Goal: Task Accomplishment & Management: Manage account settings

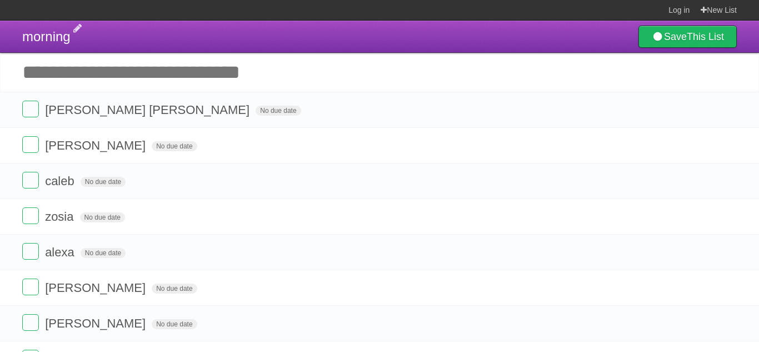
click at [64, 41] on span "morning" at bounding box center [46, 36] width 48 height 15
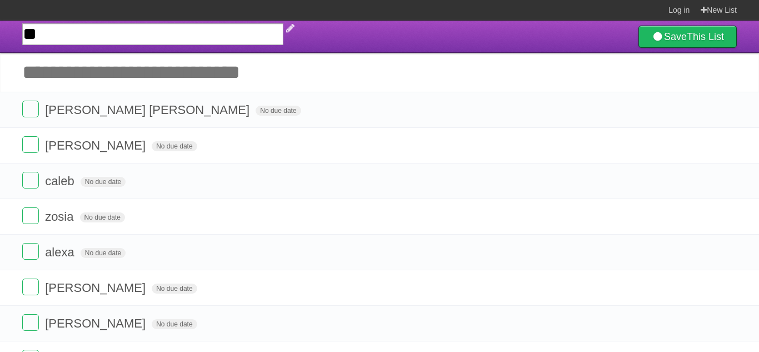
type input "*"
click at [59, 37] on input "text" at bounding box center [152, 34] width 261 height 22
type input "*********"
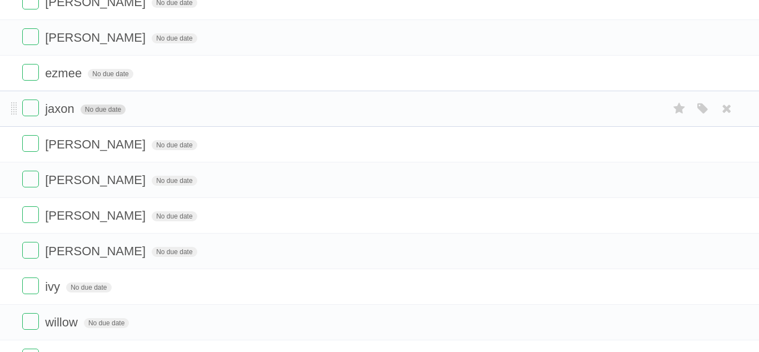
scroll to position [290, 0]
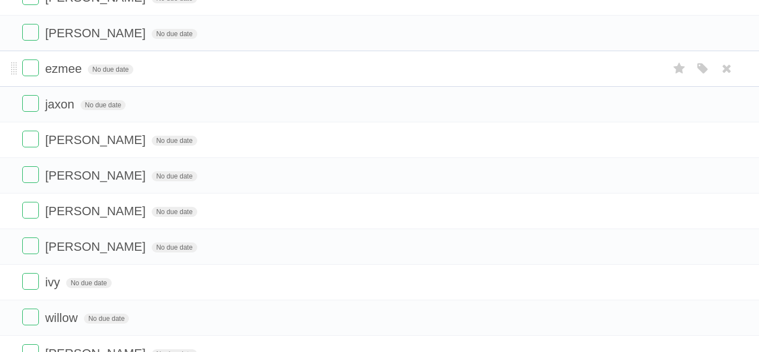
drag, startPoint x: 726, startPoint y: 216, endPoint x: 473, endPoint y: 65, distance: 295.1
click at [727, 216] on icon at bounding box center [727, 211] width 16 height 18
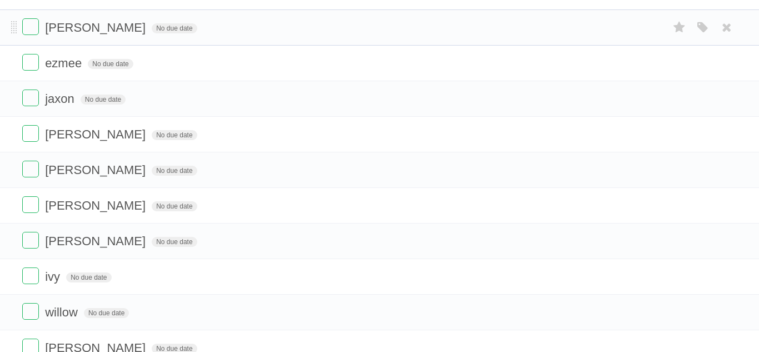
drag, startPoint x: 725, startPoint y: 205, endPoint x: 476, endPoint y: 47, distance: 294.5
click at [726, 205] on icon at bounding box center [727, 205] width 16 height 18
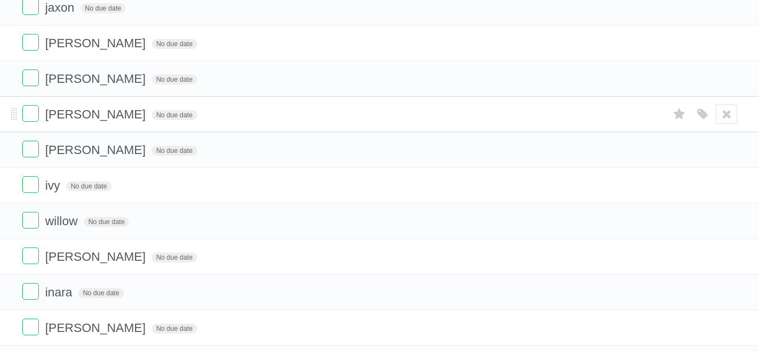
scroll to position [389, 0]
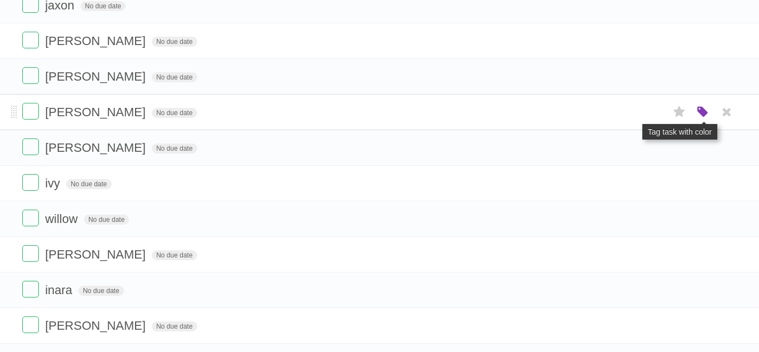
click at [706, 115] on icon "button" at bounding box center [703, 112] width 16 height 14
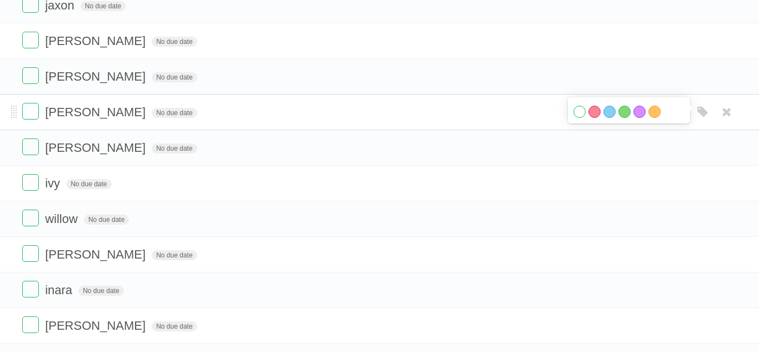
click at [584, 118] on label "White" at bounding box center [580, 112] width 12 height 12
click at [33, 120] on label at bounding box center [30, 111] width 17 height 17
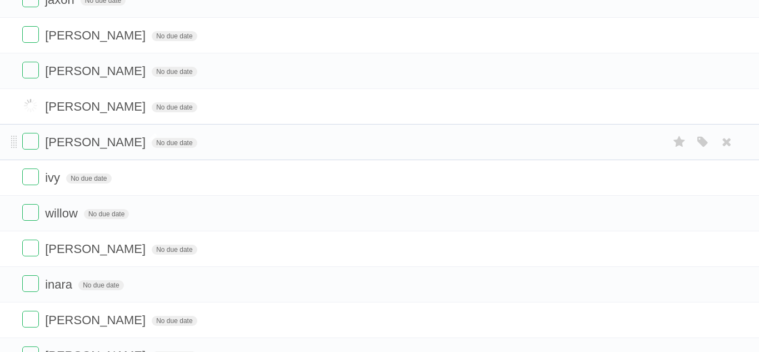
scroll to position [395, 0]
click at [29, 182] on label at bounding box center [30, 176] width 17 height 17
click at [678, 186] on icon at bounding box center [680, 177] width 16 height 18
click at [677, 184] on icon at bounding box center [680, 177] width 16 height 18
click at [699, 182] on icon "button" at bounding box center [703, 177] width 16 height 14
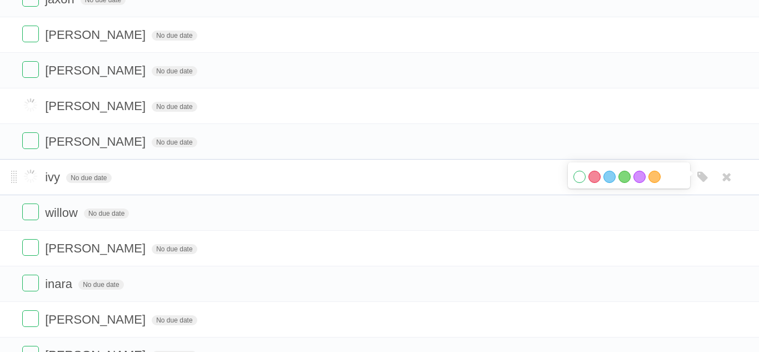
drag, startPoint x: 151, startPoint y: 196, endPoint x: 175, endPoint y: 193, distance: 24.1
click at [166, 195] on li "ivy No due date White Red Blue Green Purple Orange" at bounding box center [379, 177] width 759 height 36
click at [15, 184] on span at bounding box center [14, 177] width 6 height 13
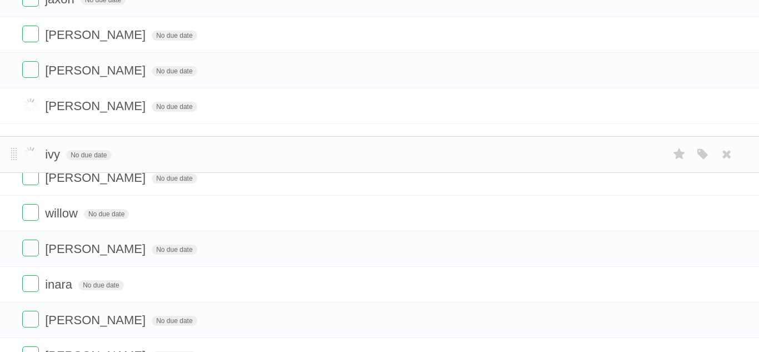
drag, startPoint x: 16, startPoint y: 191, endPoint x: 9, endPoint y: 158, distance: 33.5
drag, startPoint x: 101, startPoint y: 112, endPoint x: 121, endPoint y: 121, distance: 22.4
click at [116, 124] on li "[PERSON_NAME] No due date White Red Blue Green Purple Orange" at bounding box center [379, 106] width 759 height 36
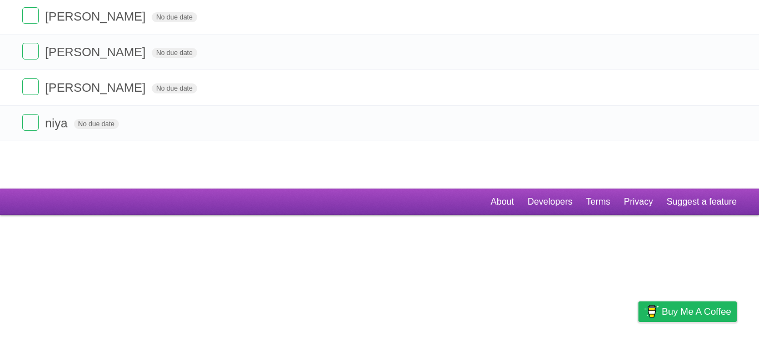
scroll to position [755, 0]
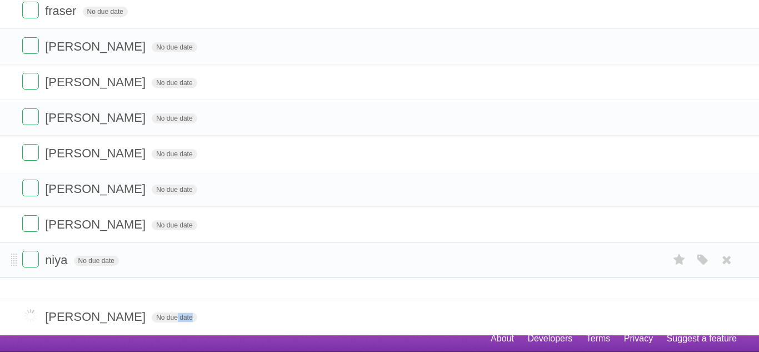
drag, startPoint x: 13, startPoint y: 111, endPoint x: 19, endPoint y: 256, distance: 145.2
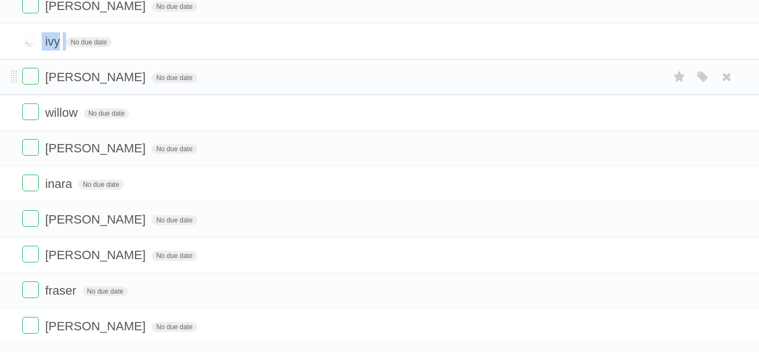
scroll to position [459, 0]
click at [734, 42] on icon at bounding box center [727, 42] width 16 height 18
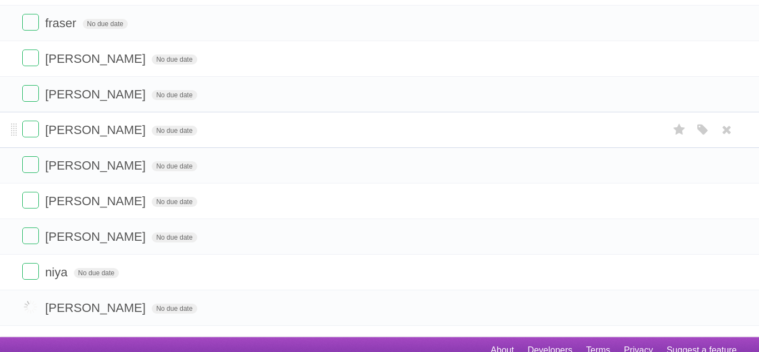
scroll to position [755, 0]
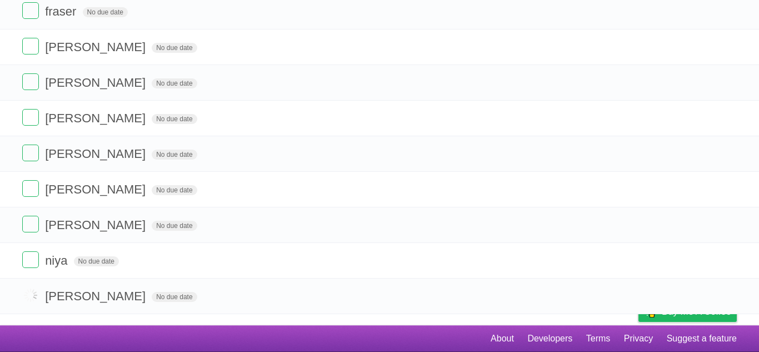
click at [429, 329] on footer "About Developers Terms Privacy Suggest a feature" at bounding box center [379, 338] width 759 height 27
drag, startPoint x: 407, startPoint y: 298, endPoint x: 400, endPoint y: 287, distance: 13.7
click at [404, 293] on form "[PERSON_NAME] No due date White Red Blue Green Purple Orange" at bounding box center [379, 296] width 715 height 18
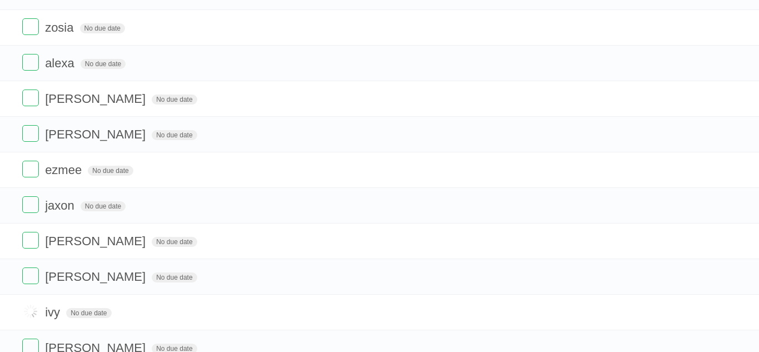
scroll to position [0, 0]
